Goal: Book appointment/travel/reservation

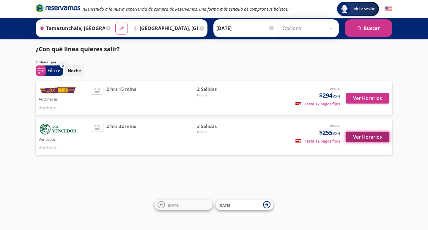
click at [367, 134] on button "Ver Horarios" at bounding box center [368, 137] width 44 height 10
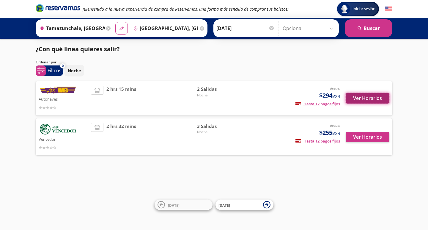
click at [363, 101] on button "Ver Horarios" at bounding box center [368, 98] width 44 height 10
